Goal: Task Accomplishment & Management: Complete application form

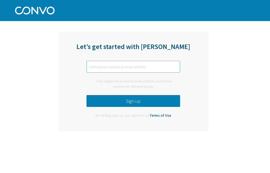
click at [139, 71] on input "text" at bounding box center [134, 67] width 94 height 12
click at [138, 63] on input "text" at bounding box center [134, 67] width 94 height 12
click at [136, 66] on input "text" at bounding box center [134, 67] width 94 height 12
click at [200, 63] on div "Let’s get started with [PERSON_NAME] [EMAIL_ADDRESS] *Only registered personal …" at bounding box center [133, 82] width 150 height 100
click at [172, 65] on input "[EMAIL_ADDRESS]" at bounding box center [134, 67] width 94 height 12
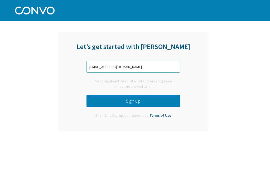
type input "[EMAIL_ADDRESS][DOMAIN_NAME]"
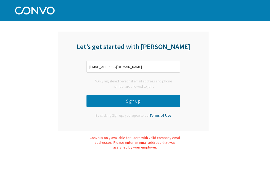
click at [127, 101] on button "Sign up" at bounding box center [134, 101] width 94 height 12
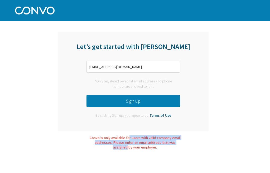
drag, startPoint x: 129, startPoint y: 136, endPoint x: 180, endPoint y: 141, distance: 50.9
click at [180, 141] on div "Convo is only available for users with valid company email addresses. Please en…" at bounding box center [135, 143] width 92 height 14
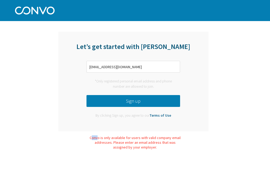
drag, startPoint x: 92, startPoint y: 138, endPoint x: 98, endPoint y: 140, distance: 5.6
click at [98, 140] on div "Convo is only available for users with valid company email addresses. Please en…" at bounding box center [135, 143] width 92 height 14
click at [89, 135] on div "Let’s get started with [PERSON_NAME] [EMAIL_ADDRESS][DOMAIN_NAME] *Only registe…" at bounding box center [133, 82] width 150 height 108
click at [90, 138] on div "Convo is only available for users with valid company email addresses. Please en…" at bounding box center [135, 143] width 92 height 14
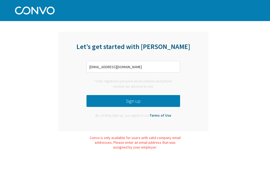
click at [92, 142] on div "Convo is only available for users with valid company email addresses. Please en…" at bounding box center [135, 143] width 92 height 14
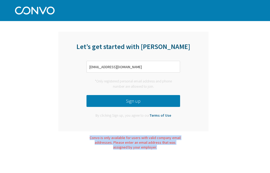
drag, startPoint x: 91, startPoint y: 138, endPoint x: 158, endPoint y: 154, distance: 68.6
click at [158, 26] on html "Log in Pricing Security Apps Contact Sales Careers 1 1 1 Let’s get started with…" at bounding box center [135, 13] width 270 height 26
copy div "Convo is only available for users with valid company email addresses. Please en…"
drag, startPoint x: 135, startPoint y: 140, endPoint x: 125, endPoint y: 139, distance: 10.6
click at [125, 139] on div "Convo is only available for users with valid company email addresses. Please en…" at bounding box center [135, 143] width 92 height 14
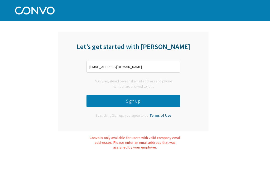
click at [89, 138] on div "Convo is only available for users with valid company email addresses. Please en…" at bounding box center [135, 143] width 92 height 14
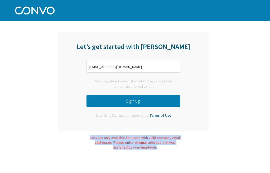
drag, startPoint x: 91, startPoint y: 138, endPoint x: 167, endPoint y: 152, distance: 78.1
click at [168, 26] on html "Log in Pricing Security Apps Contact Sales Careers 1 1 1 Let’s get started with…" at bounding box center [135, 13] width 270 height 26
copy div "Convo is only available for users with valid company email addresses. Please en…"
